Goal: Find specific page/section: Find specific page/section

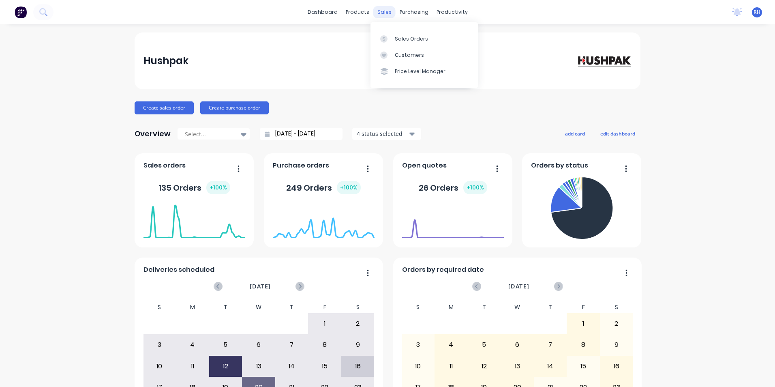
click at [391, 13] on div "sales" at bounding box center [384, 12] width 22 height 12
click at [415, 36] on div "Sales Orders" at bounding box center [411, 38] width 33 height 7
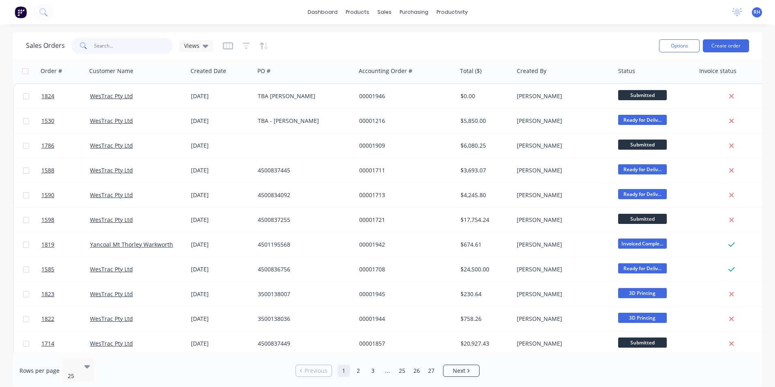
click at [102, 48] on input "text" at bounding box center [133, 46] width 79 height 16
type input "1763"
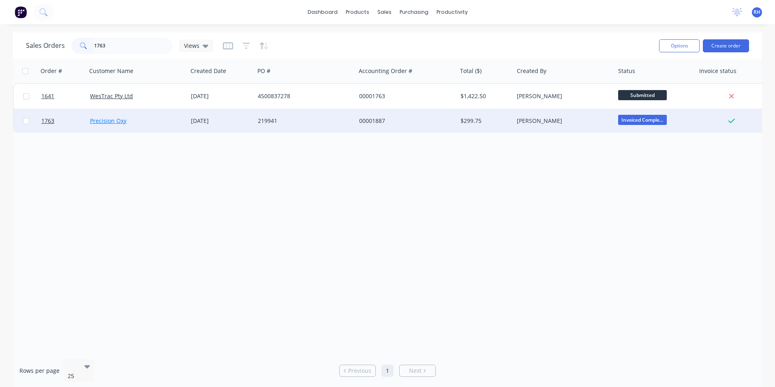
click at [106, 118] on link "Precision Oxy" at bounding box center [108, 121] width 36 height 8
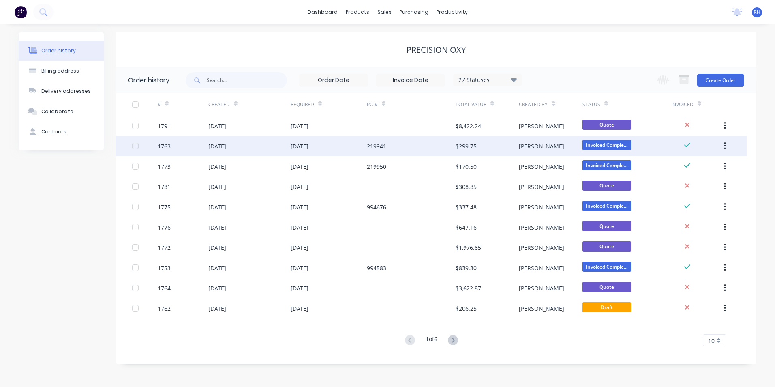
click at [167, 146] on div "1763" at bounding box center [164, 146] width 13 height 9
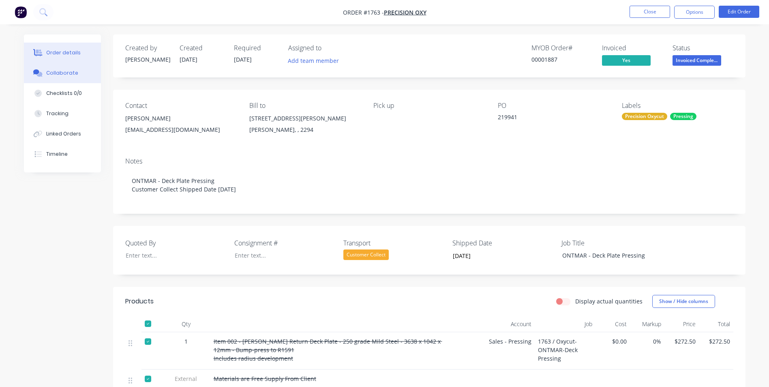
click at [61, 75] on div "Collaborate" at bounding box center [62, 72] width 32 height 7
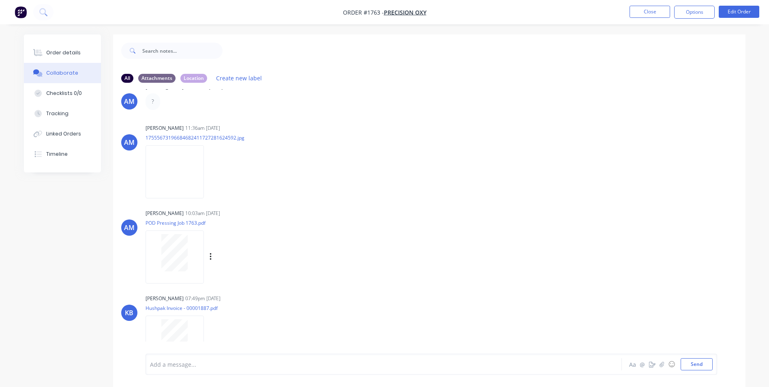
scroll to position [39, 0]
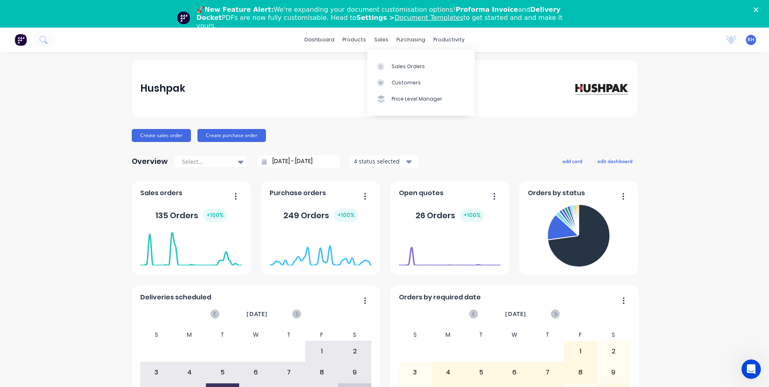
drag, startPoint x: 379, startPoint y: 43, endPoint x: 389, endPoint y: 49, distance: 12.4
click at [379, 43] on div "sales" at bounding box center [381, 40] width 22 height 12
click at [413, 69] on div "Sales Orders" at bounding box center [408, 66] width 33 height 7
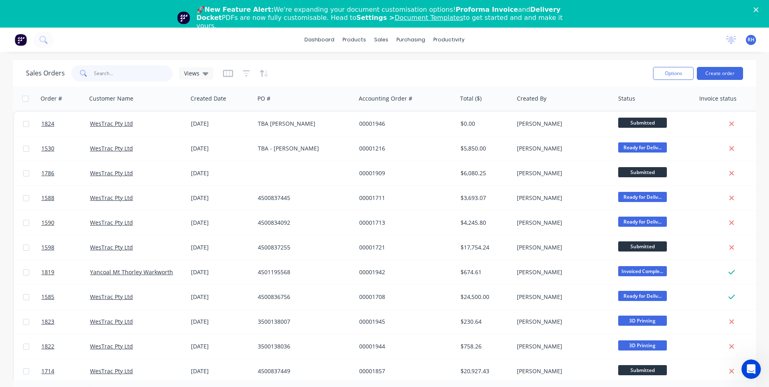
click at [117, 76] on input "text" at bounding box center [133, 73] width 79 height 16
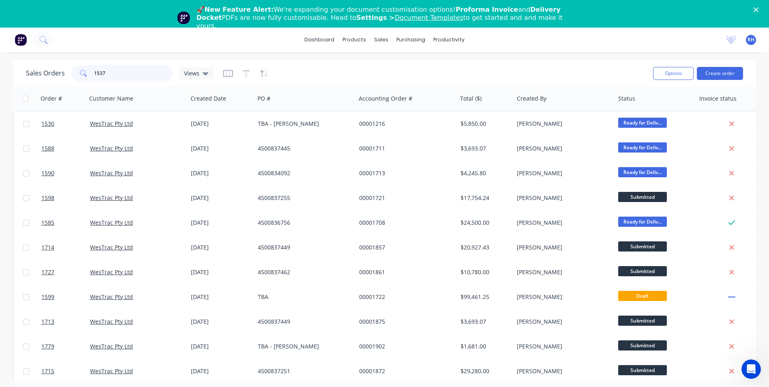
type input "1537"
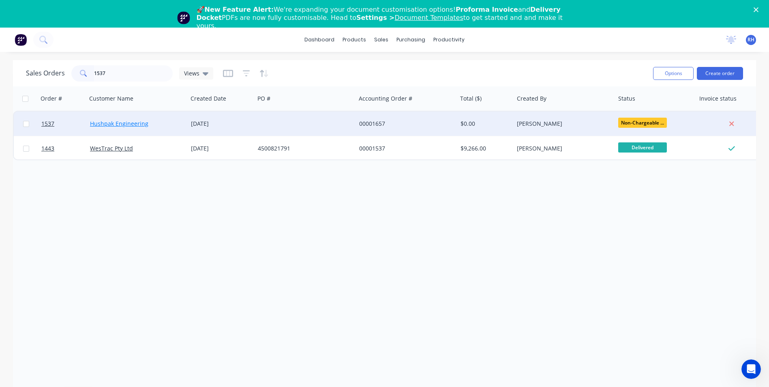
click at [122, 127] on link "Hushpak Engineering" at bounding box center [119, 124] width 58 height 8
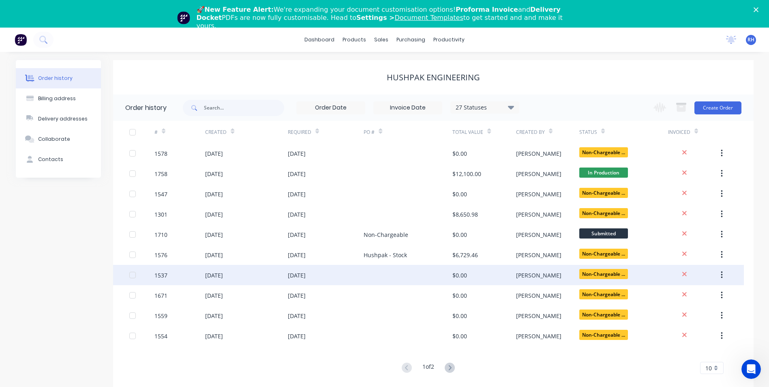
click at [167, 277] on div "1537" at bounding box center [160, 275] width 13 height 9
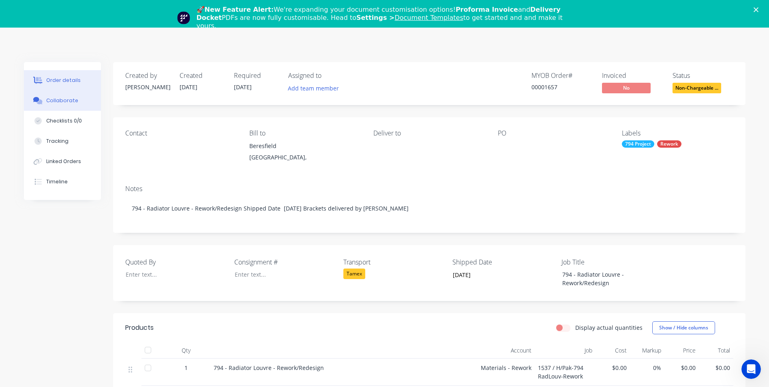
click at [65, 103] on div "Collaborate" at bounding box center [62, 100] width 32 height 7
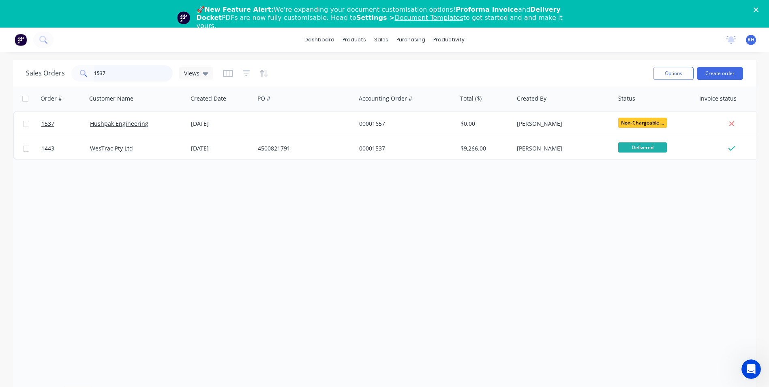
click at [113, 73] on input "1537" at bounding box center [133, 73] width 79 height 16
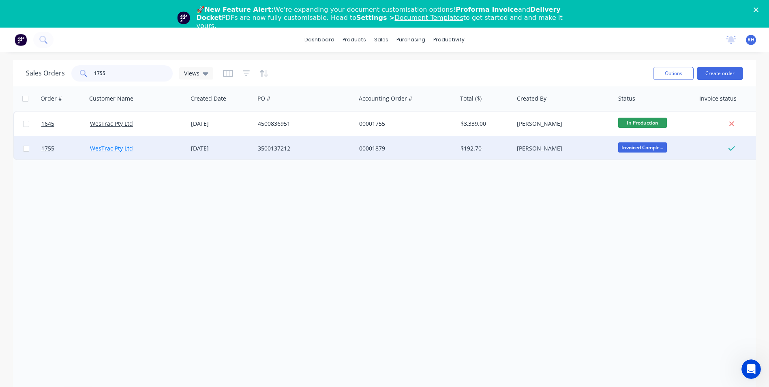
type input "1755"
click at [110, 151] on link "WesTrac Pty Ltd" at bounding box center [111, 148] width 43 height 8
click at [115, 146] on link "WesTrac Pty Ltd" at bounding box center [111, 148] width 43 height 8
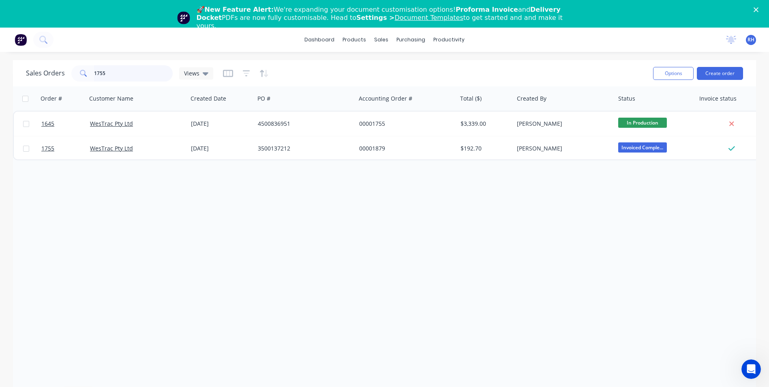
click at [129, 71] on input "1755" at bounding box center [133, 73] width 79 height 16
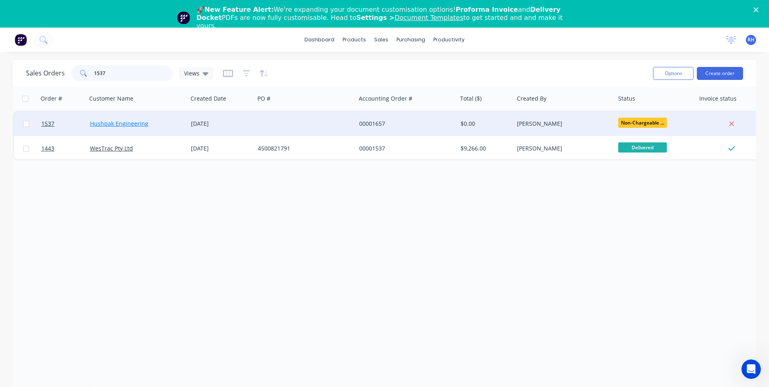
type input "1537"
click at [117, 125] on link "Hushpak Engineering" at bounding box center [119, 124] width 58 height 8
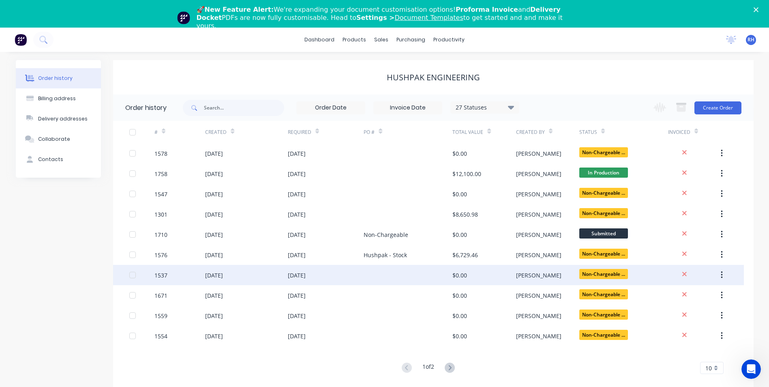
click at [159, 277] on div "1537" at bounding box center [160, 275] width 13 height 9
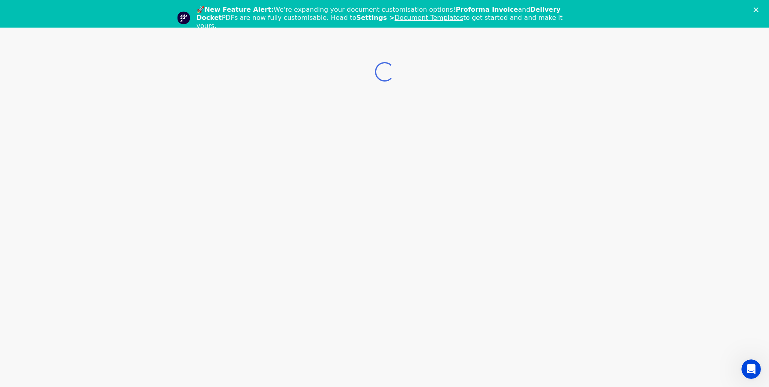
click at [159, 277] on div "Loading..." at bounding box center [384, 221] width 769 height 387
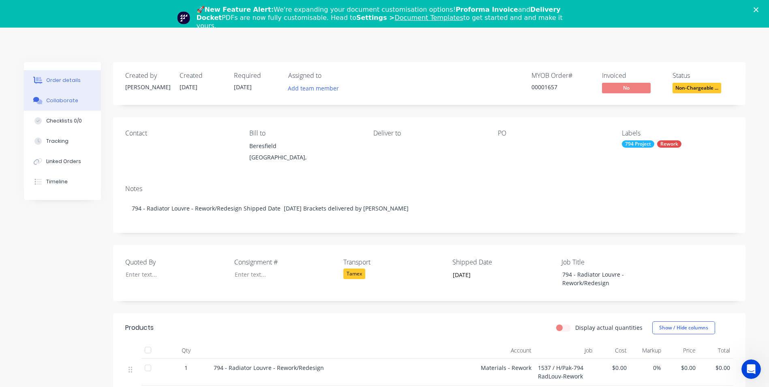
click at [57, 101] on div "Collaborate" at bounding box center [62, 100] width 32 height 7
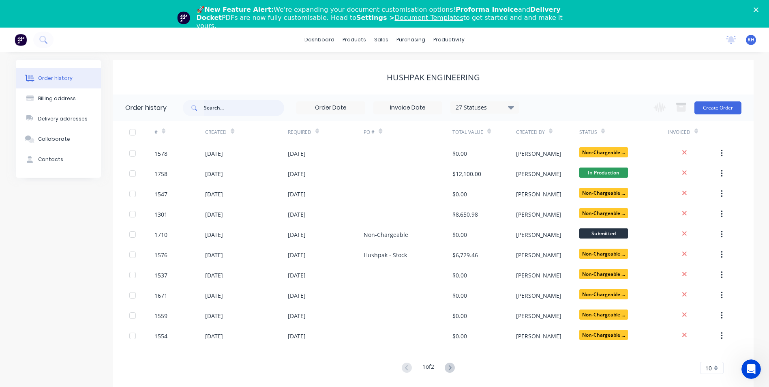
click at [236, 103] on input "text" at bounding box center [244, 108] width 80 height 16
type input "1763"
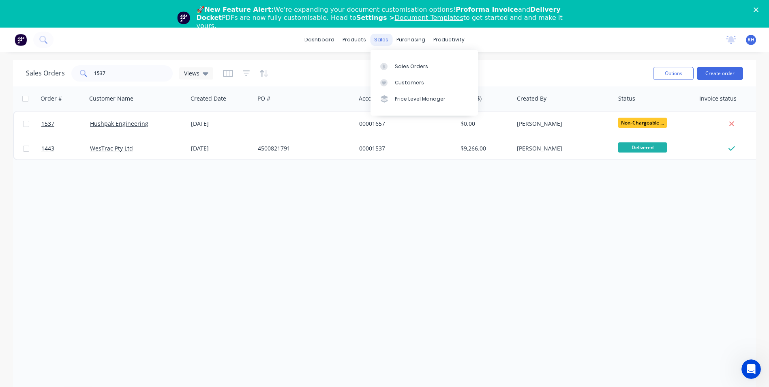
click at [387, 40] on div "sales" at bounding box center [381, 40] width 22 height 12
click at [409, 64] on div "Sales Orders" at bounding box center [411, 66] width 33 height 7
click at [416, 65] on div "Sales Orders" at bounding box center [411, 66] width 33 height 7
click at [123, 75] on input "1537" at bounding box center [133, 73] width 79 height 16
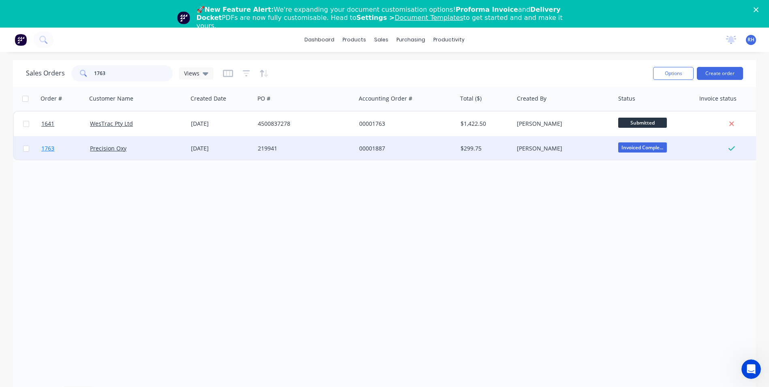
type input "1763"
click at [107, 151] on link "Precision Oxy" at bounding box center [108, 148] width 36 height 8
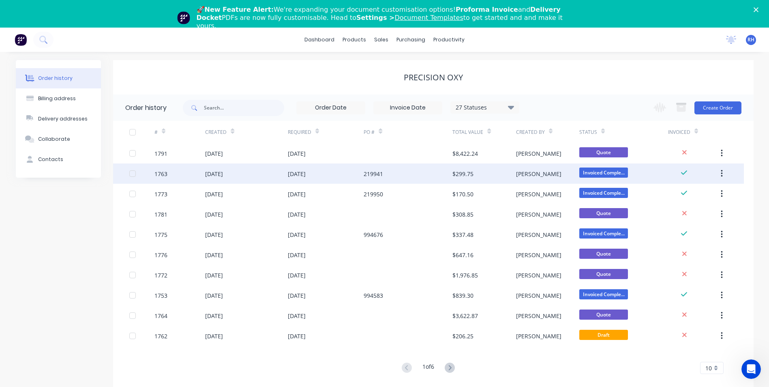
click at [168, 175] on div "1763" at bounding box center [179, 173] width 51 height 20
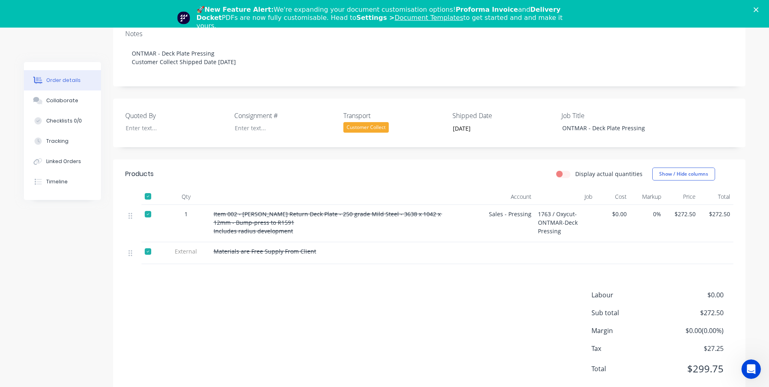
scroll to position [176, 0]
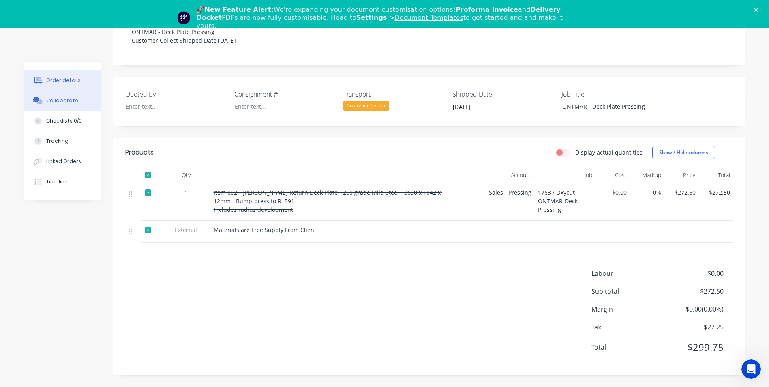
click at [77, 104] on button "Collaborate" at bounding box center [62, 100] width 77 height 20
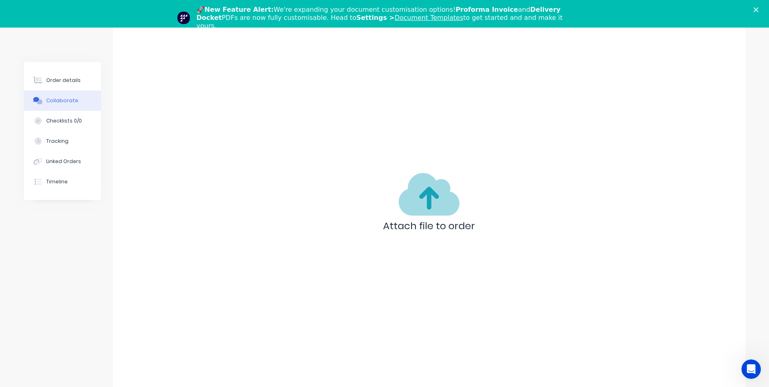
scroll to position [81, 0]
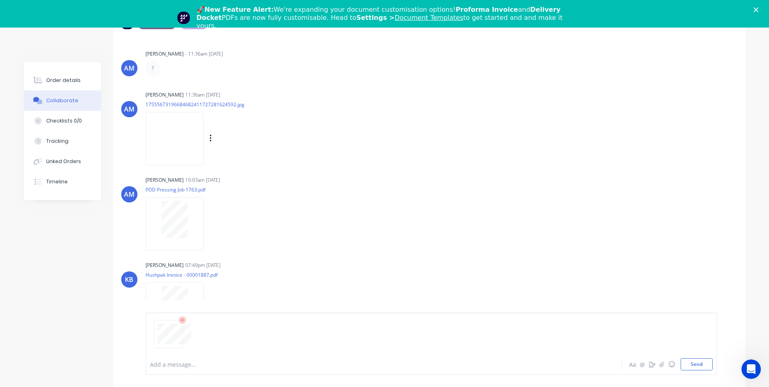
click at [204, 114] on img at bounding box center [175, 138] width 58 height 53
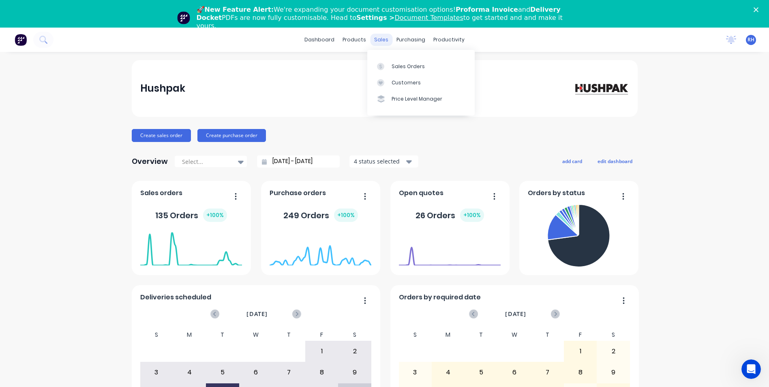
click at [377, 43] on div "sales" at bounding box center [381, 40] width 22 height 12
click at [416, 67] on div "Sales Orders" at bounding box center [408, 66] width 33 height 7
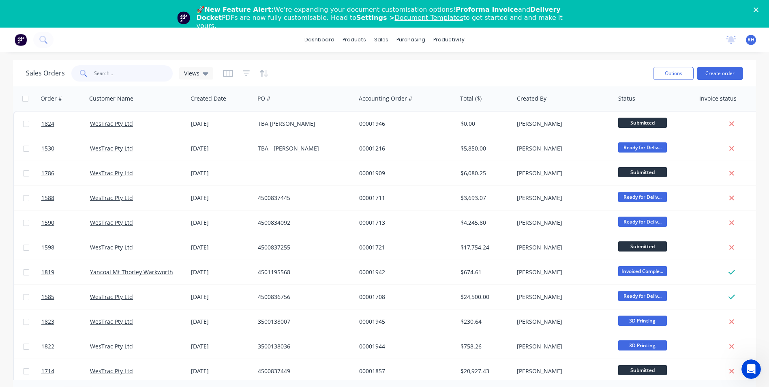
click at [109, 74] on input "text" at bounding box center [133, 73] width 79 height 16
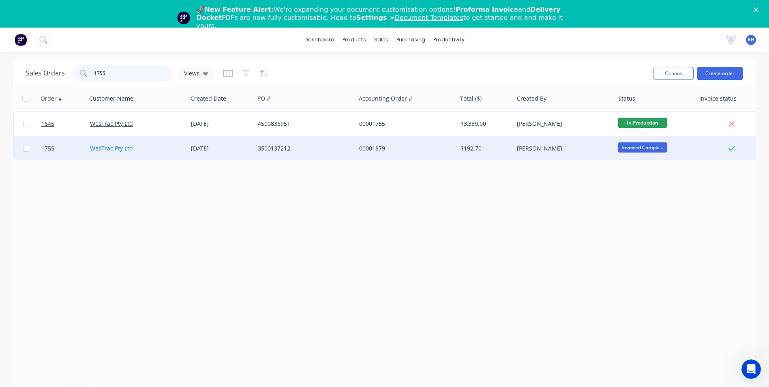
type input "1755"
click at [116, 147] on link "WesTrac Pty Ltd" at bounding box center [111, 148] width 43 height 8
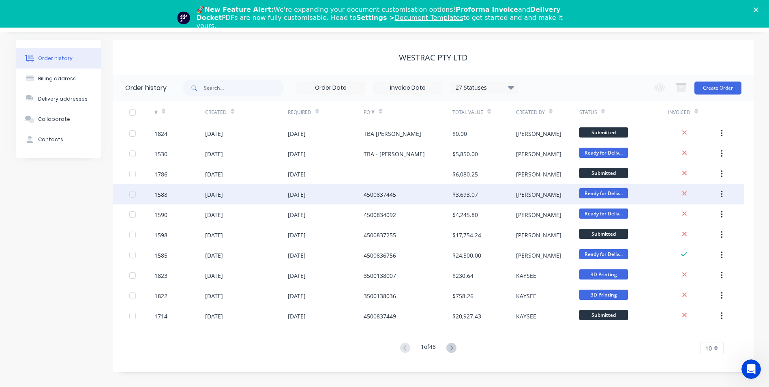
scroll to position [28, 0]
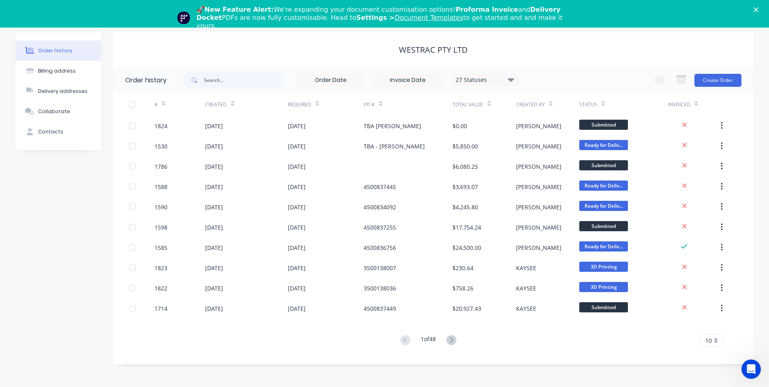
click at [455, 340] on icon at bounding box center [451, 340] width 10 height 10
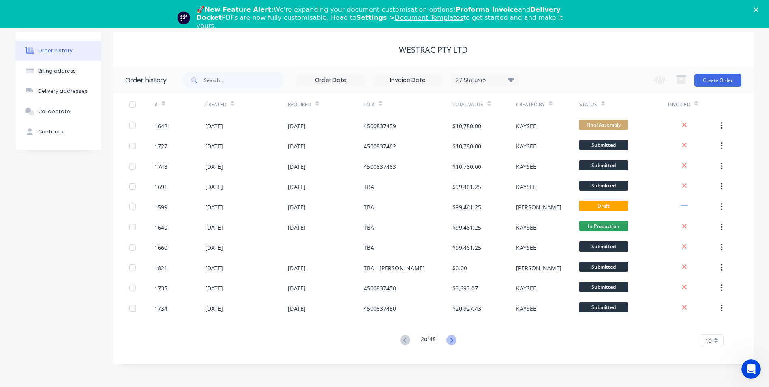
click at [452, 341] on icon at bounding box center [451, 340] width 10 height 10
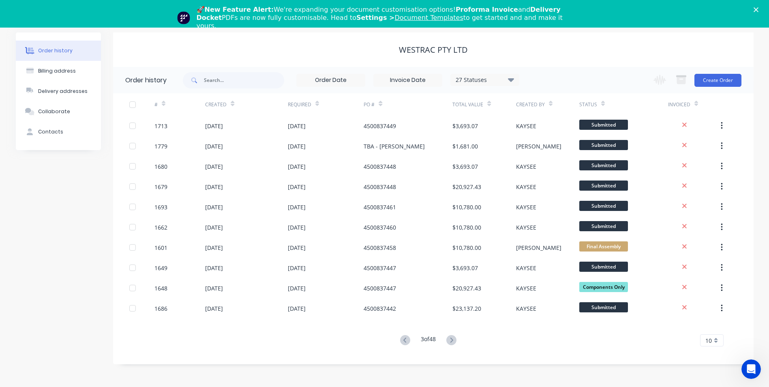
click at [452, 341] on icon at bounding box center [451, 340] width 10 height 10
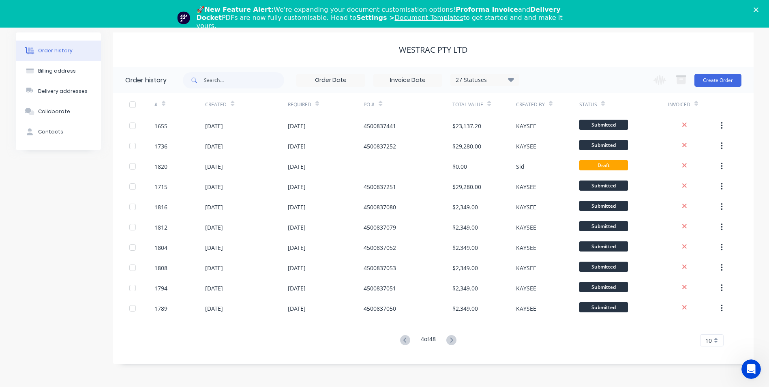
click at [452, 341] on icon at bounding box center [451, 340] width 10 height 10
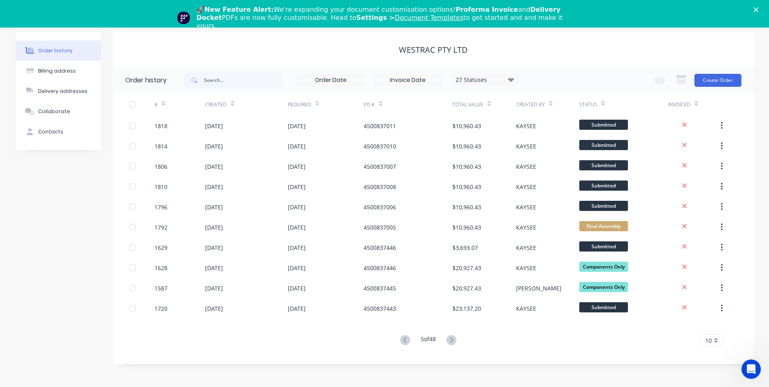
click at [452, 341] on icon at bounding box center [451, 340] width 10 height 10
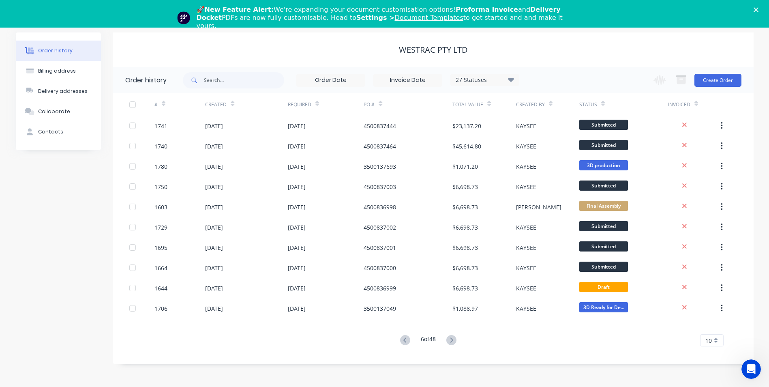
click at [452, 341] on icon at bounding box center [451, 340] width 10 height 10
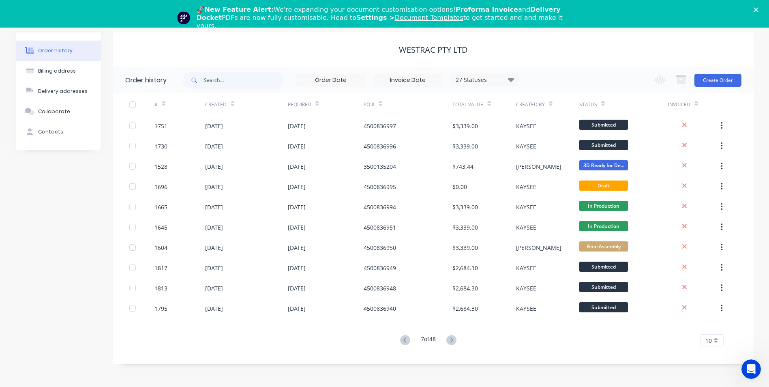
click at [452, 341] on icon at bounding box center [451, 340] width 10 height 10
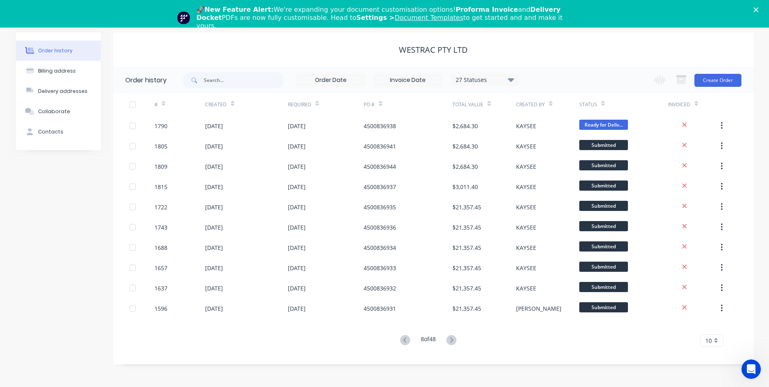
click at [452, 341] on icon at bounding box center [451, 340] width 10 height 10
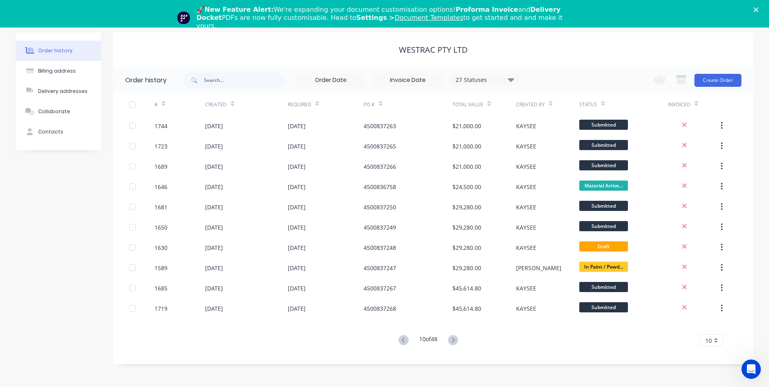
click at [452, 341] on icon at bounding box center [453, 340] width 10 height 10
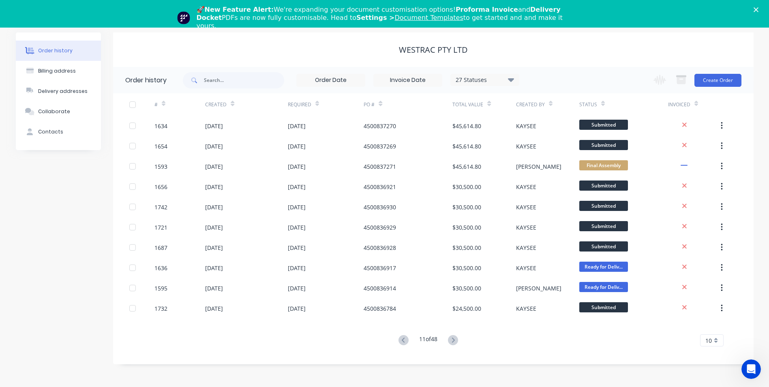
click at [452, 341] on icon at bounding box center [453, 340] width 10 height 10
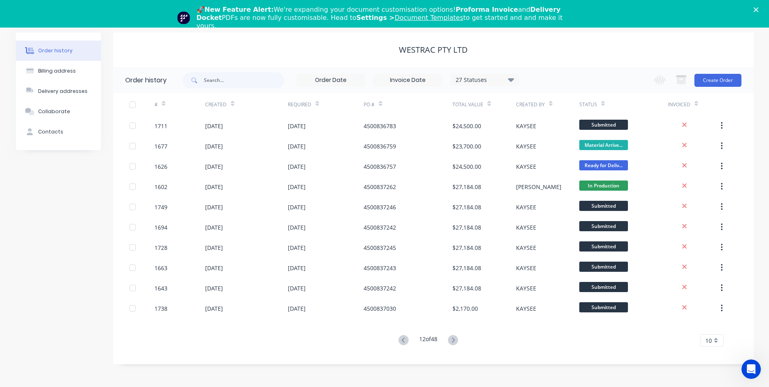
click at [452, 341] on icon at bounding box center [453, 340] width 10 height 10
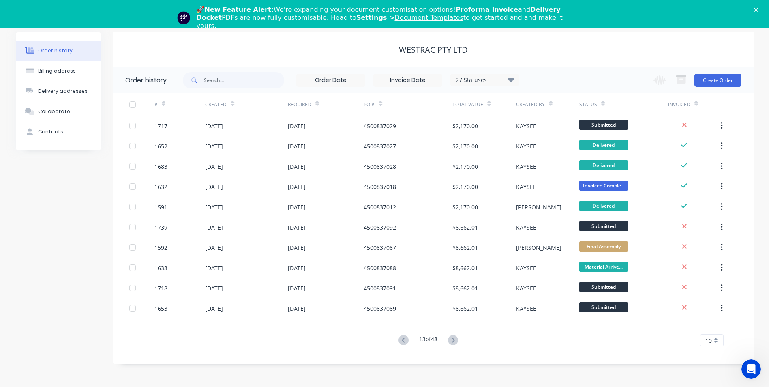
click at [452, 341] on icon at bounding box center [453, 340] width 10 height 10
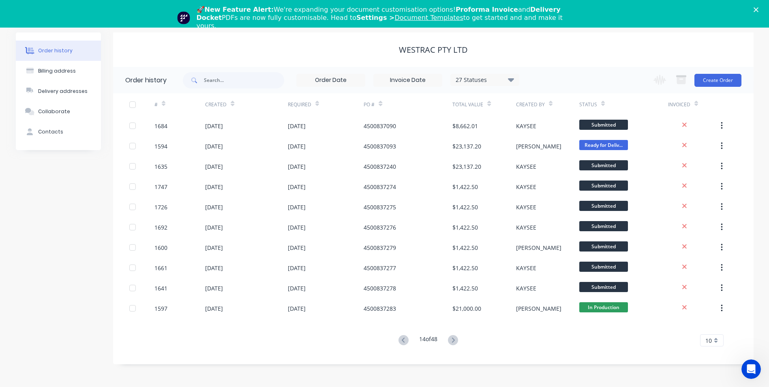
click at [452, 341] on icon at bounding box center [453, 340] width 10 height 10
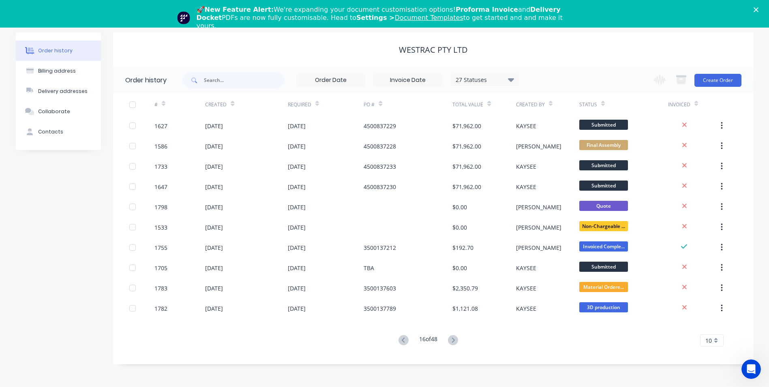
click at [452, 341] on icon at bounding box center [453, 340] width 10 height 10
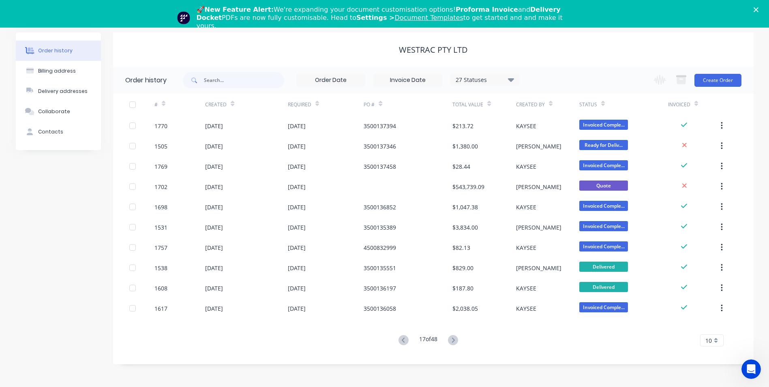
click at [452, 341] on icon at bounding box center [453, 340] width 10 height 10
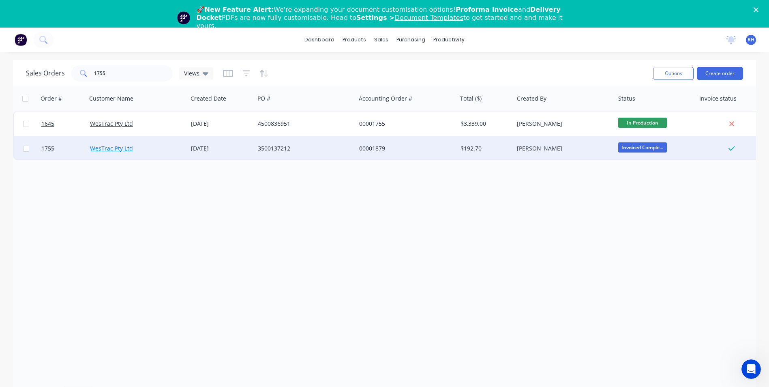
click at [115, 148] on link "WesTrac Pty Ltd" at bounding box center [111, 148] width 43 height 8
click at [114, 150] on link "WesTrac Pty Ltd" at bounding box center [111, 148] width 43 height 8
click at [44, 148] on span "1755" at bounding box center [47, 148] width 13 height 8
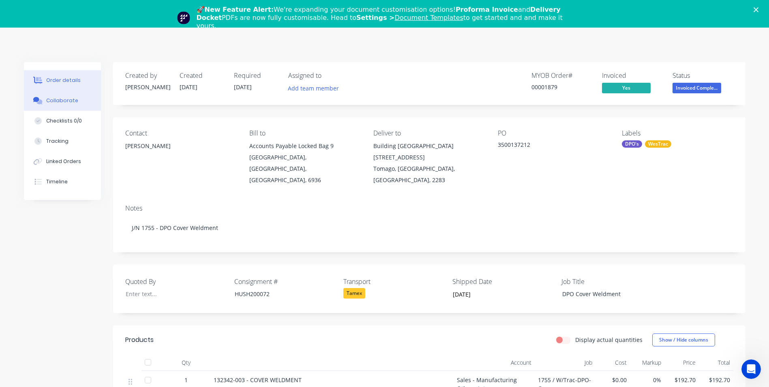
click at [62, 104] on button "Collaborate" at bounding box center [62, 100] width 77 height 20
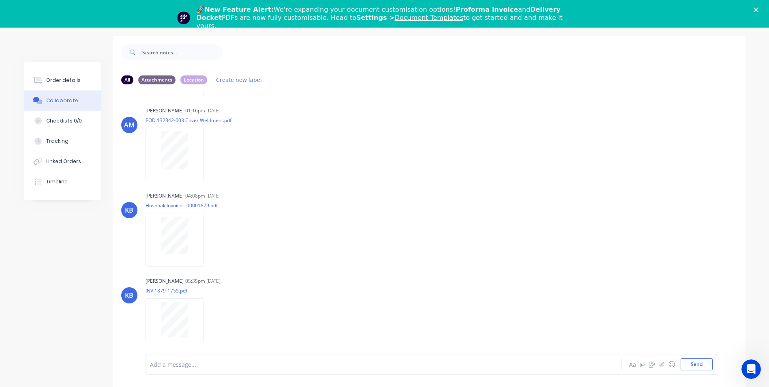
scroll to position [40, 0]
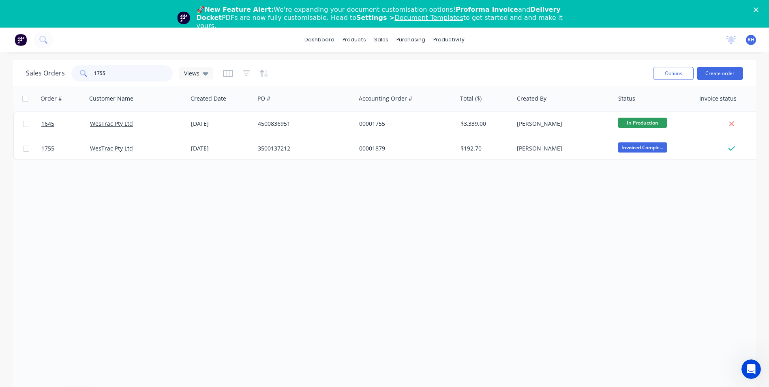
click at [126, 76] on input "1755" at bounding box center [133, 73] width 79 height 16
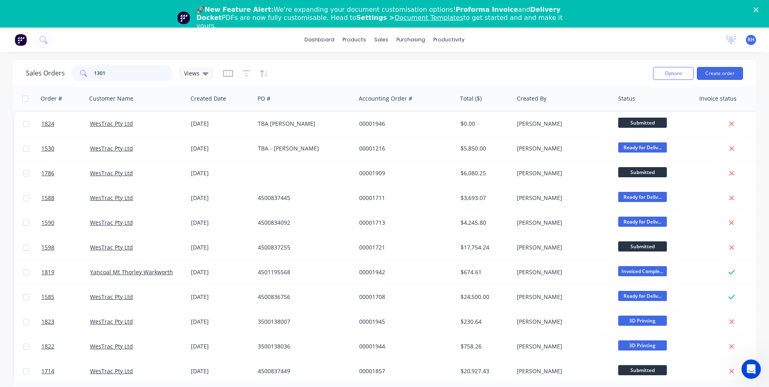
type input "1301"
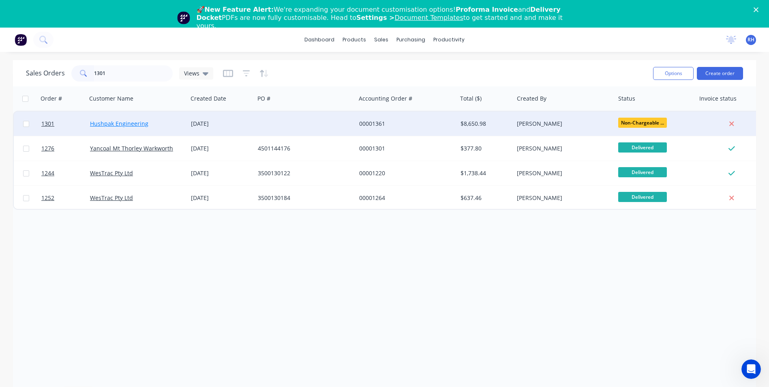
click at [126, 123] on link "Hushpak Engineering" at bounding box center [119, 124] width 58 height 8
click at [50, 123] on span "1301" at bounding box center [47, 124] width 13 height 8
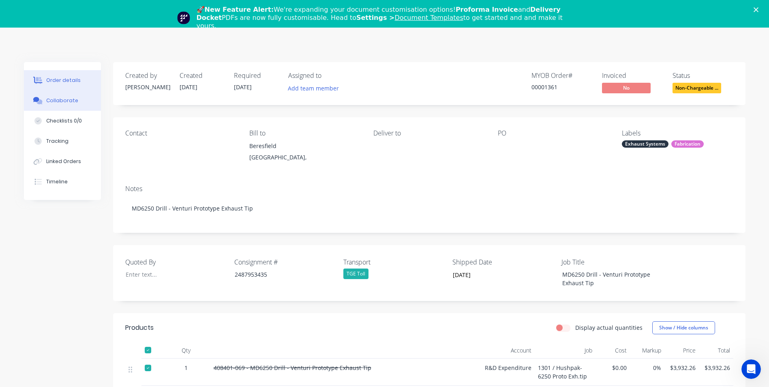
click at [58, 102] on div "Collaborate" at bounding box center [62, 100] width 32 height 7
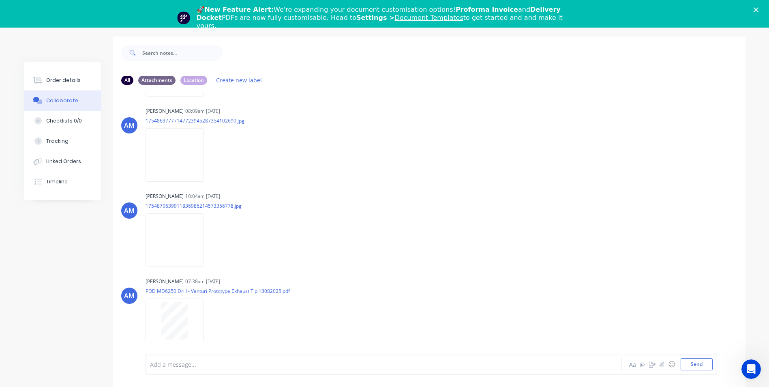
scroll to position [40, 0]
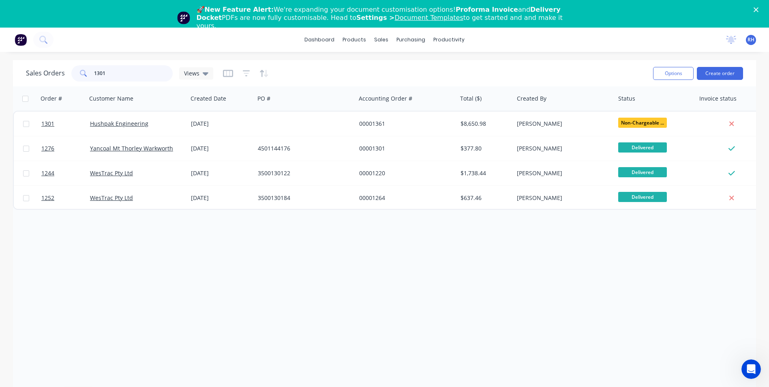
click at [109, 75] on input "1301" at bounding box center [133, 73] width 79 height 16
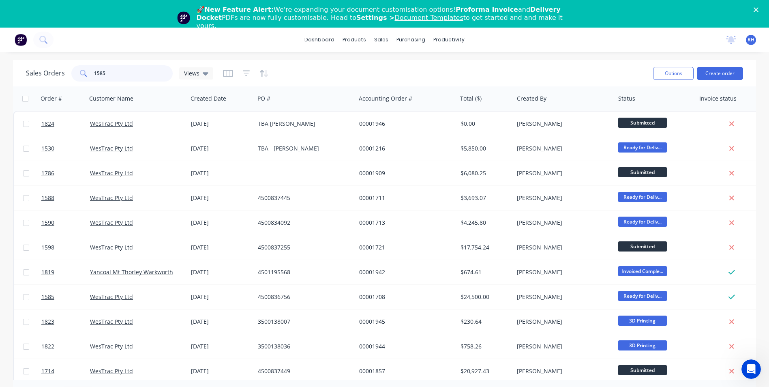
type input "1585"
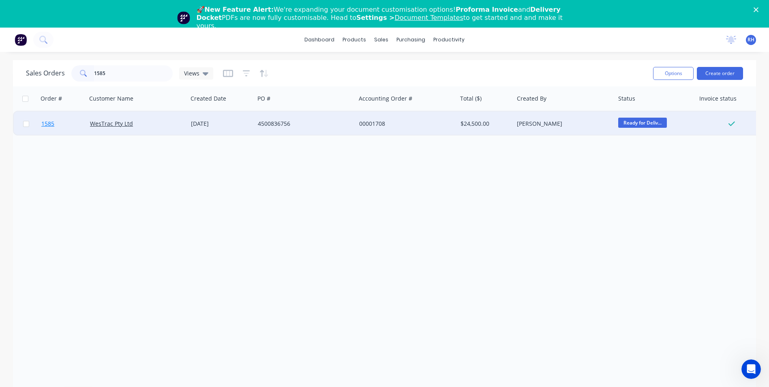
click at [51, 123] on span "1585" at bounding box center [47, 124] width 13 height 8
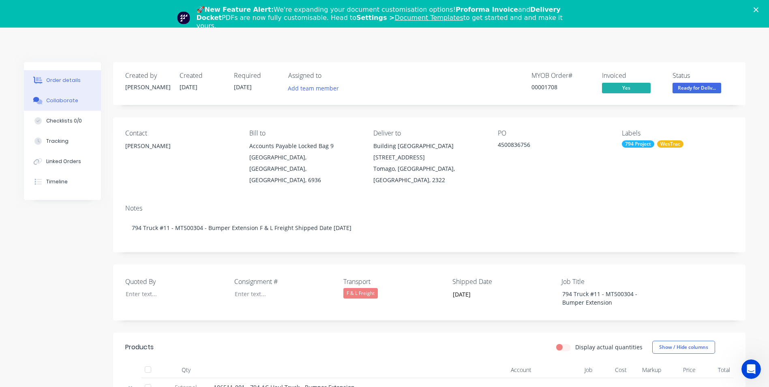
click at [64, 104] on div "Collaborate" at bounding box center [62, 100] width 32 height 7
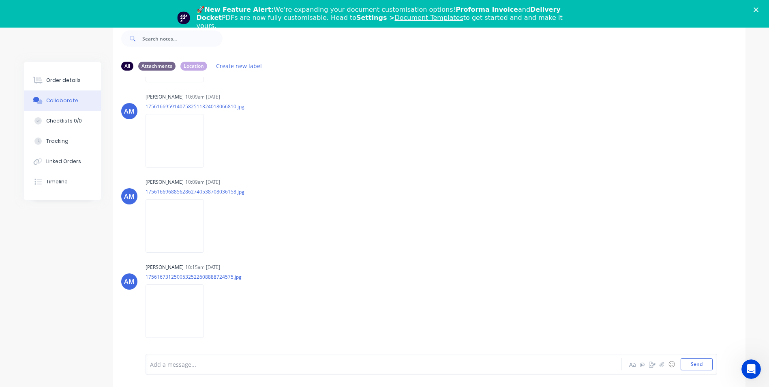
scroll to position [177, 0]
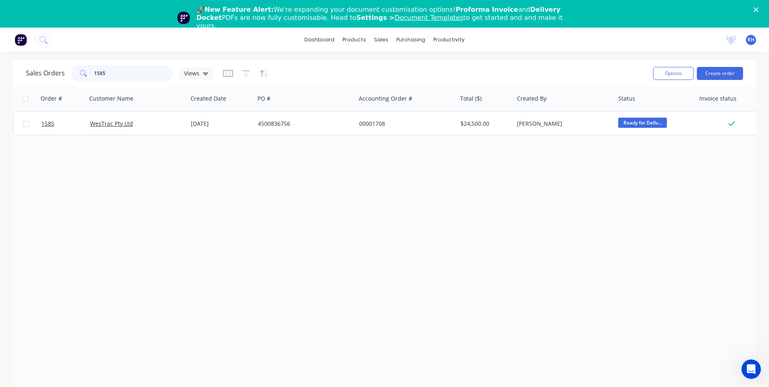
click at [116, 76] on input "1585" at bounding box center [133, 73] width 79 height 16
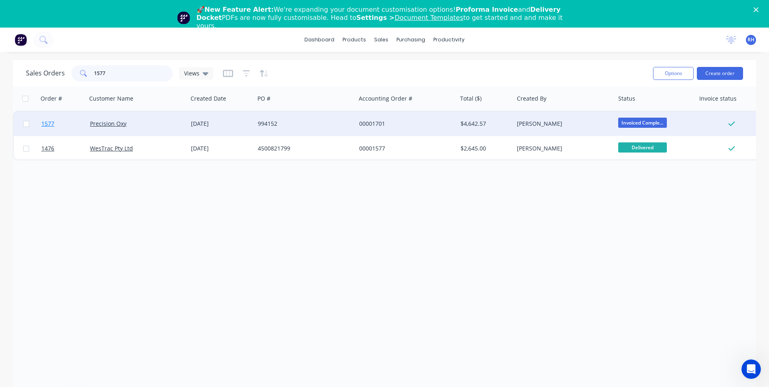
type input "1577"
click at [57, 123] on link "1577" at bounding box center [65, 123] width 49 height 24
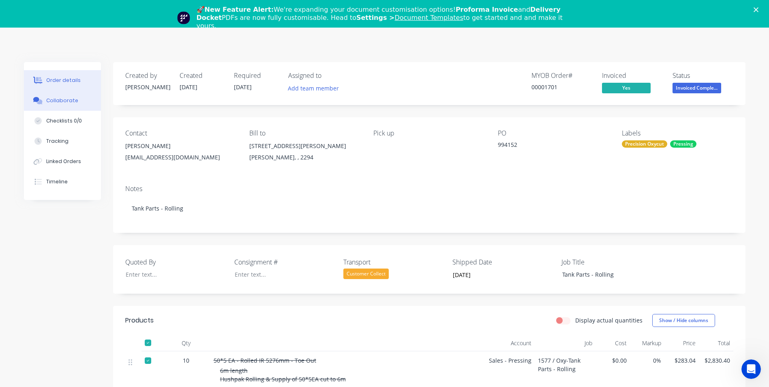
click at [80, 103] on button "Collaborate" at bounding box center [62, 100] width 77 height 20
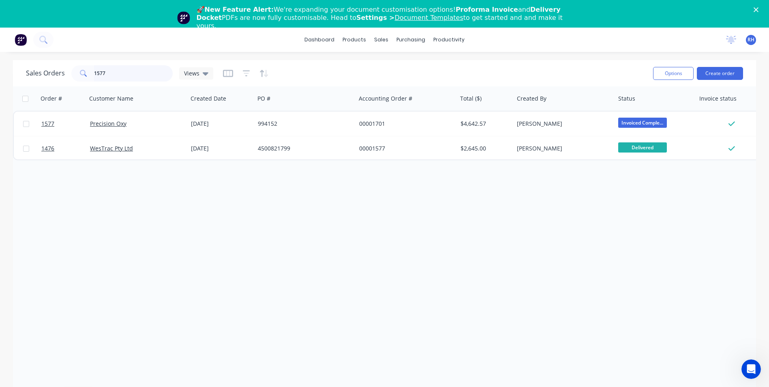
click at [146, 73] on input "1577" at bounding box center [133, 73] width 79 height 16
type input "1530"
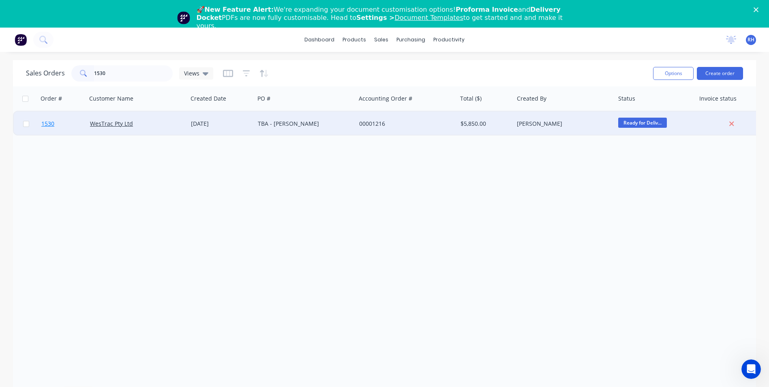
click at [53, 127] on span "1530" at bounding box center [47, 124] width 13 height 8
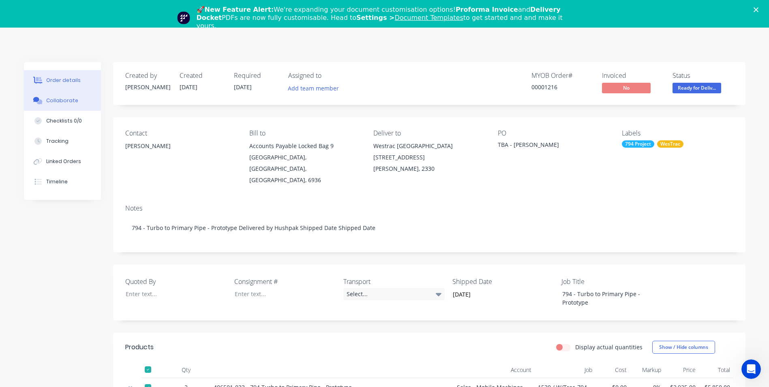
click at [65, 103] on div "Collaborate" at bounding box center [62, 100] width 32 height 7
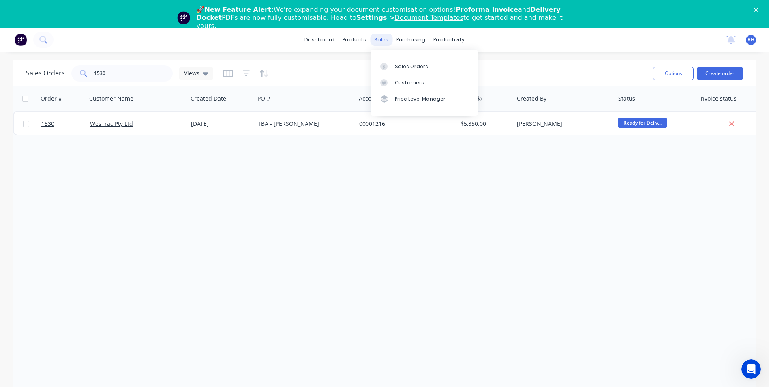
click at [387, 41] on div "sales" at bounding box center [381, 40] width 22 height 12
click at [406, 70] on div "Sales Orders" at bounding box center [411, 66] width 33 height 7
click at [131, 77] on input "1530" at bounding box center [133, 73] width 79 height 16
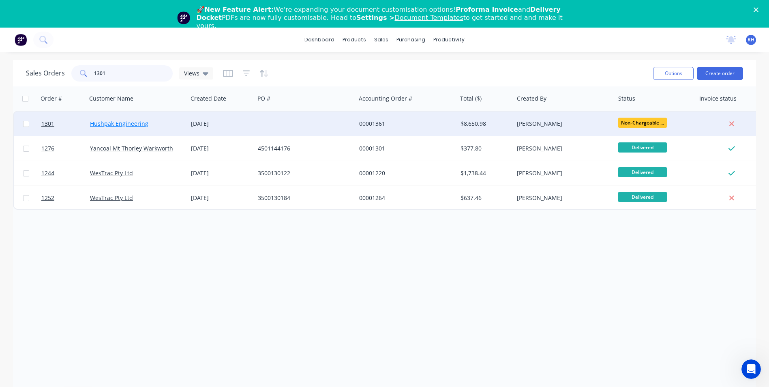
type input "1301"
click at [133, 126] on link "Hushpak Engineering" at bounding box center [119, 124] width 58 height 8
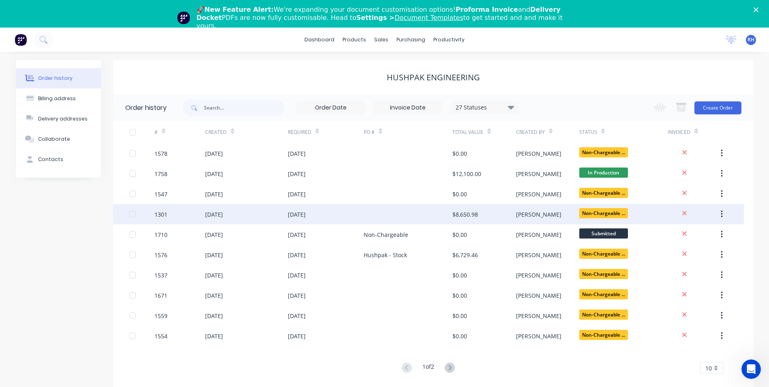
click at [162, 216] on div "1301" at bounding box center [160, 214] width 13 height 9
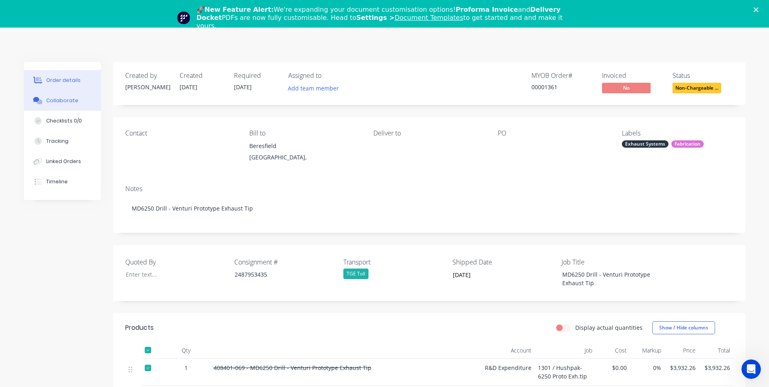
click at [64, 104] on div "Collaborate" at bounding box center [62, 100] width 32 height 7
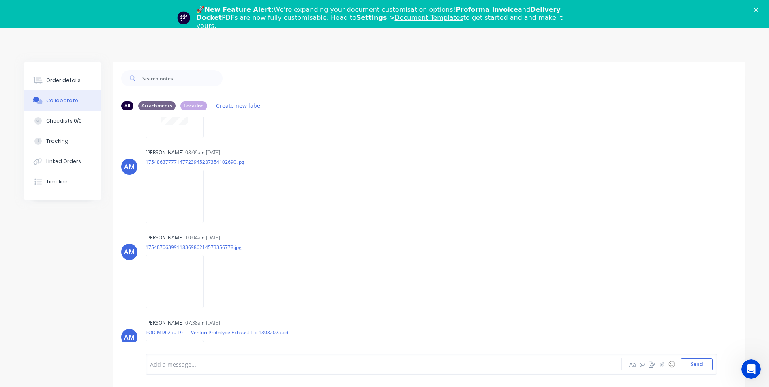
scroll to position [254, 0]
